Goal: Find specific page/section: Find specific page/section

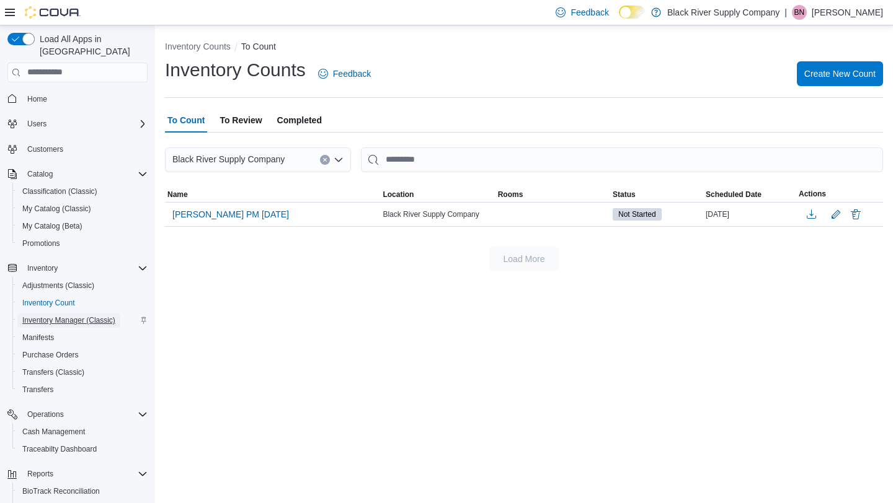
click at [66, 316] on span "Inventory Manager (Classic)" at bounding box center [68, 321] width 93 height 10
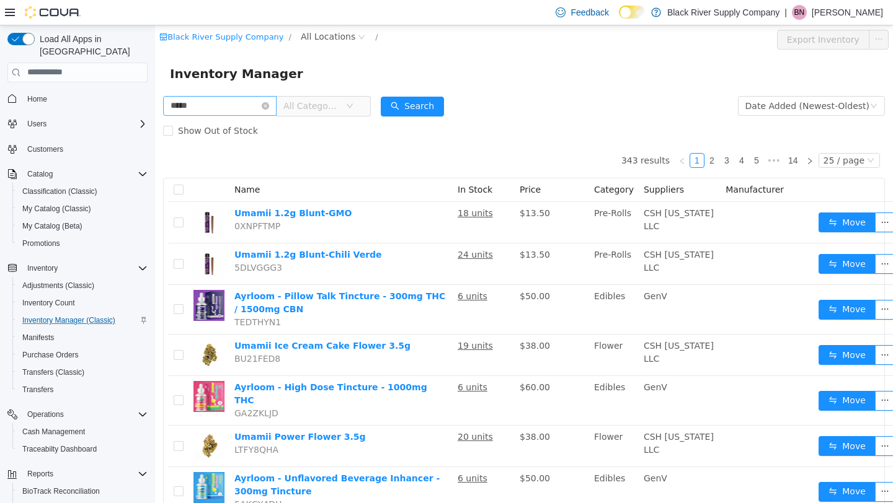
type input "*****"
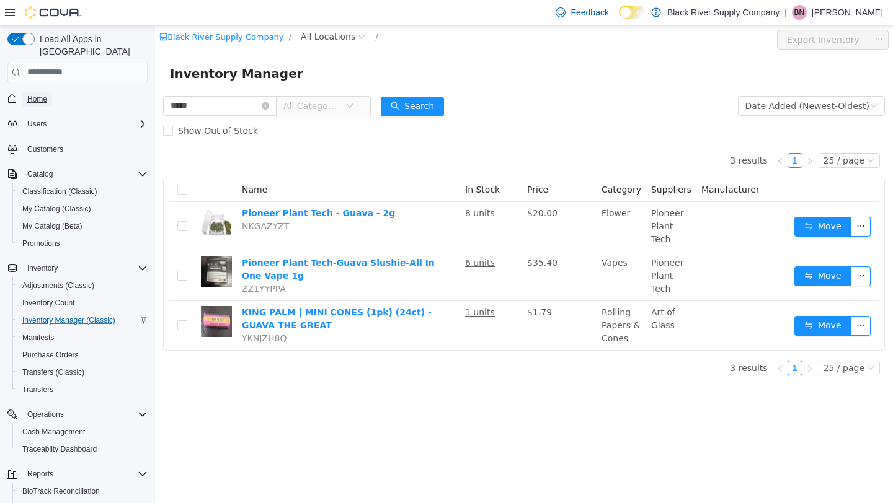
click at [41, 94] on span "Home" at bounding box center [37, 99] width 20 height 10
